Goal: Ask a question

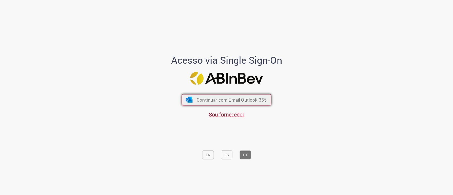
click at [222, 96] on button "Continuar com Email Outlook 365" at bounding box center [226, 99] width 89 height 11
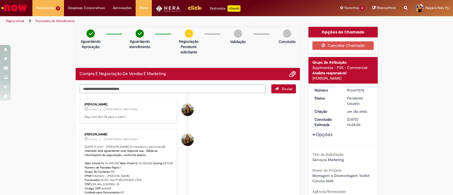
click at [132, 87] on textarea "Digite sua mensagem aqui..." at bounding box center [173, 88] width 186 height 9
type textarea "**********"
